Goal: Navigation & Orientation: Find specific page/section

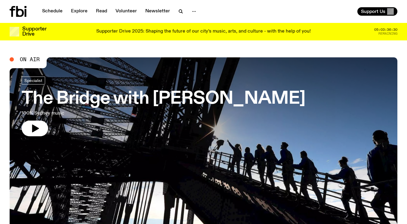
click at [49, 10] on link "Schedule" at bounding box center [53, 11] width 28 height 8
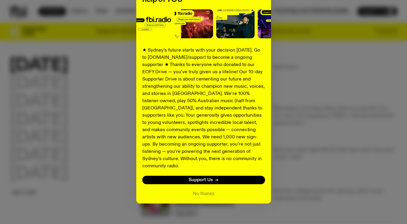
scroll to position [74, 0]
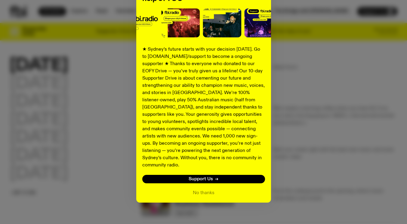
click at [195, 189] on button "No thanks" at bounding box center [204, 192] width 22 height 7
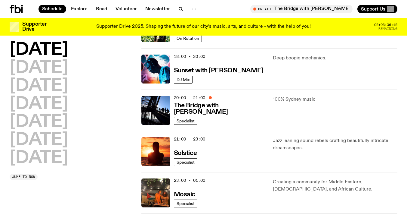
scroll to position [239, 0]
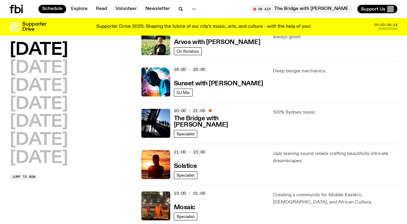
click at [65, 71] on h2 "[DATE]" at bounding box center [39, 68] width 58 height 17
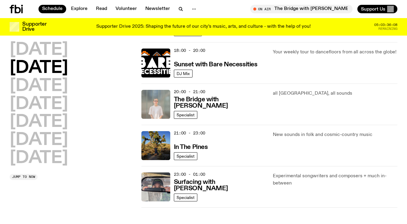
scroll to position [288, 0]
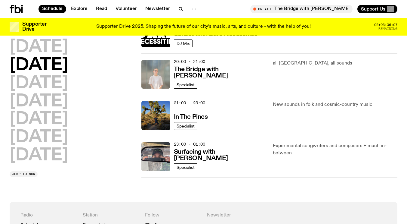
click at [68, 85] on h2 "[DATE]" at bounding box center [39, 83] width 58 height 17
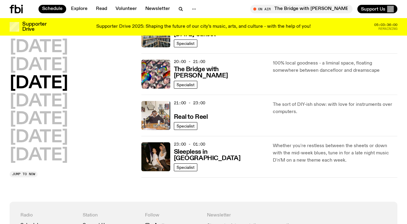
click at [68, 101] on h2 "[DATE]" at bounding box center [39, 101] width 58 height 17
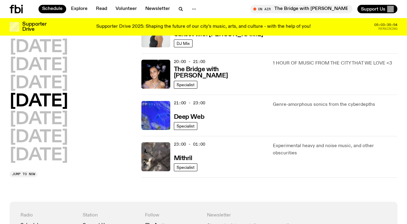
click at [51, 117] on h2 "[DATE]" at bounding box center [39, 119] width 58 height 17
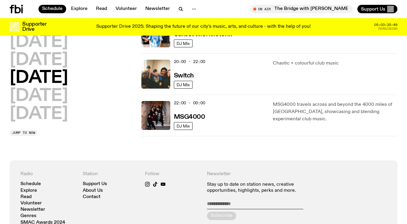
click at [53, 92] on h2 "[DATE]" at bounding box center [39, 96] width 58 height 17
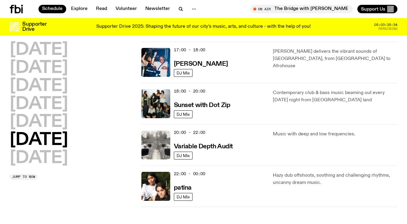
scroll to position [348, 0]
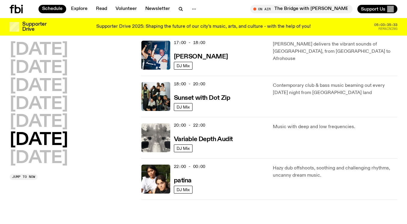
click at [30, 159] on h2 "[DATE]" at bounding box center [39, 158] width 58 height 17
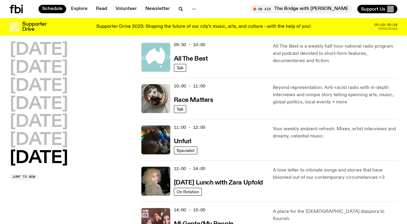
scroll to position [107, 0]
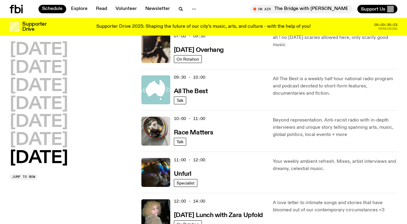
click at [193, 10] on icon "button" at bounding box center [194, 8] width 7 height 7
click at [192, 20] on link "About Us" at bounding box center [194, 21] width 30 height 8
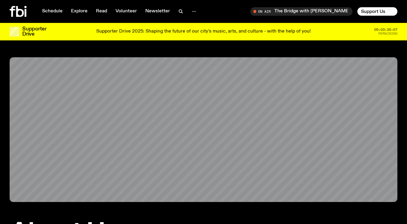
click at [82, 11] on link "Explore" at bounding box center [79, 11] width 24 height 8
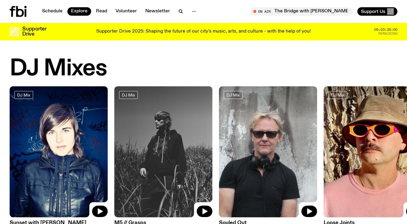
click at [181, 10] on icon "button" at bounding box center [180, 11] width 7 height 7
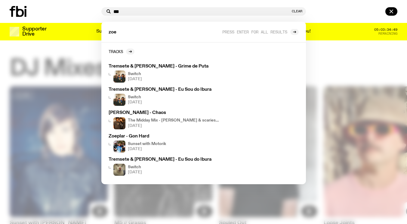
type input "***"
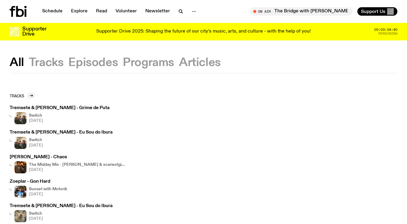
click at [23, 15] on icon at bounding box center [20, 11] width 8 height 11
